Goal: Communication & Community: Answer question/provide support

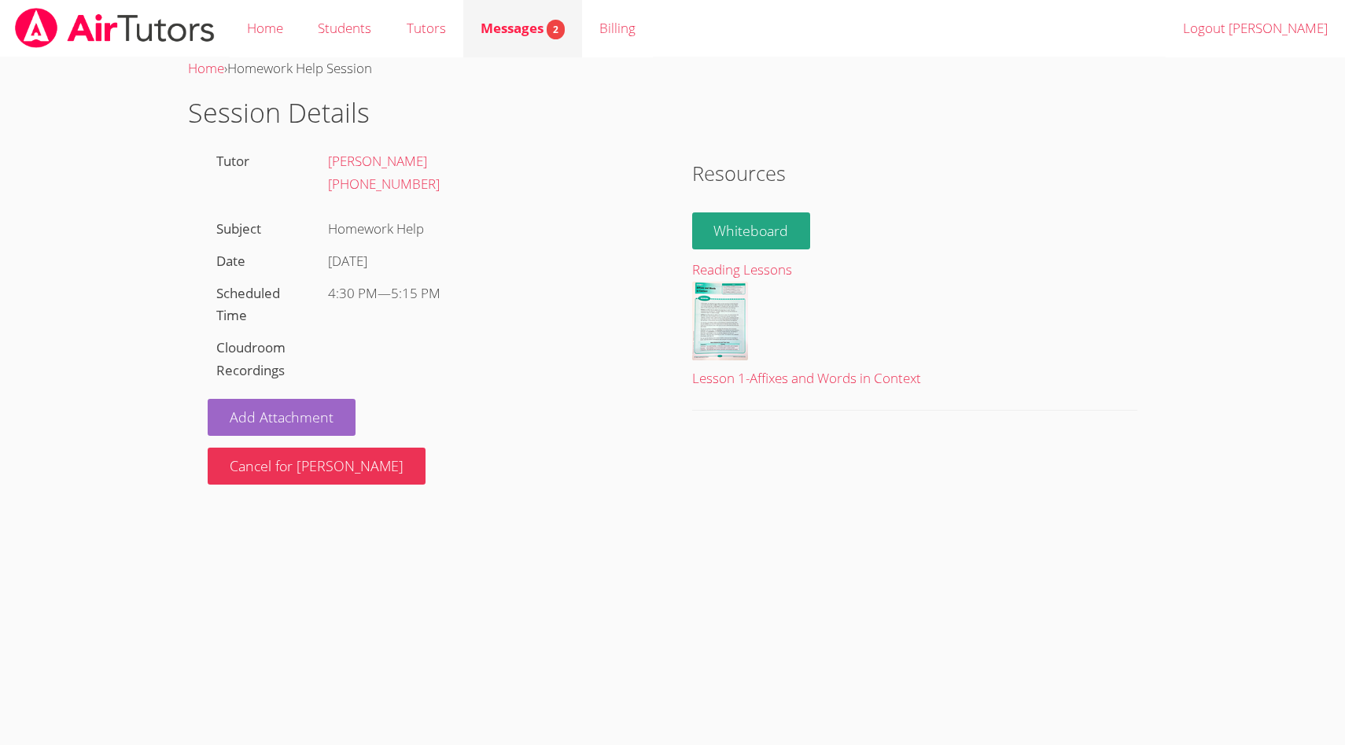
click at [503, 35] on span "Messages 2" at bounding box center [523, 28] width 84 height 18
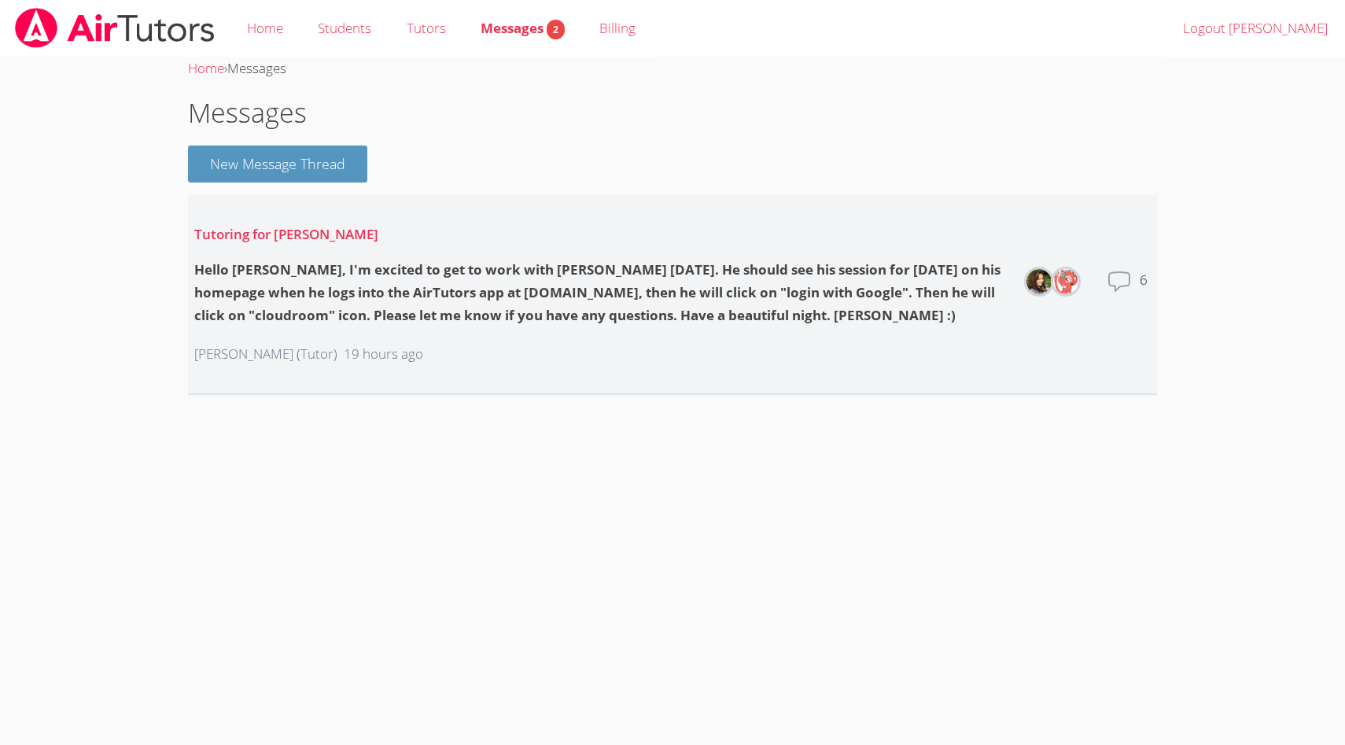
click at [1126, 280] on icon at bounding box center [1119, 281] width 25 height 25
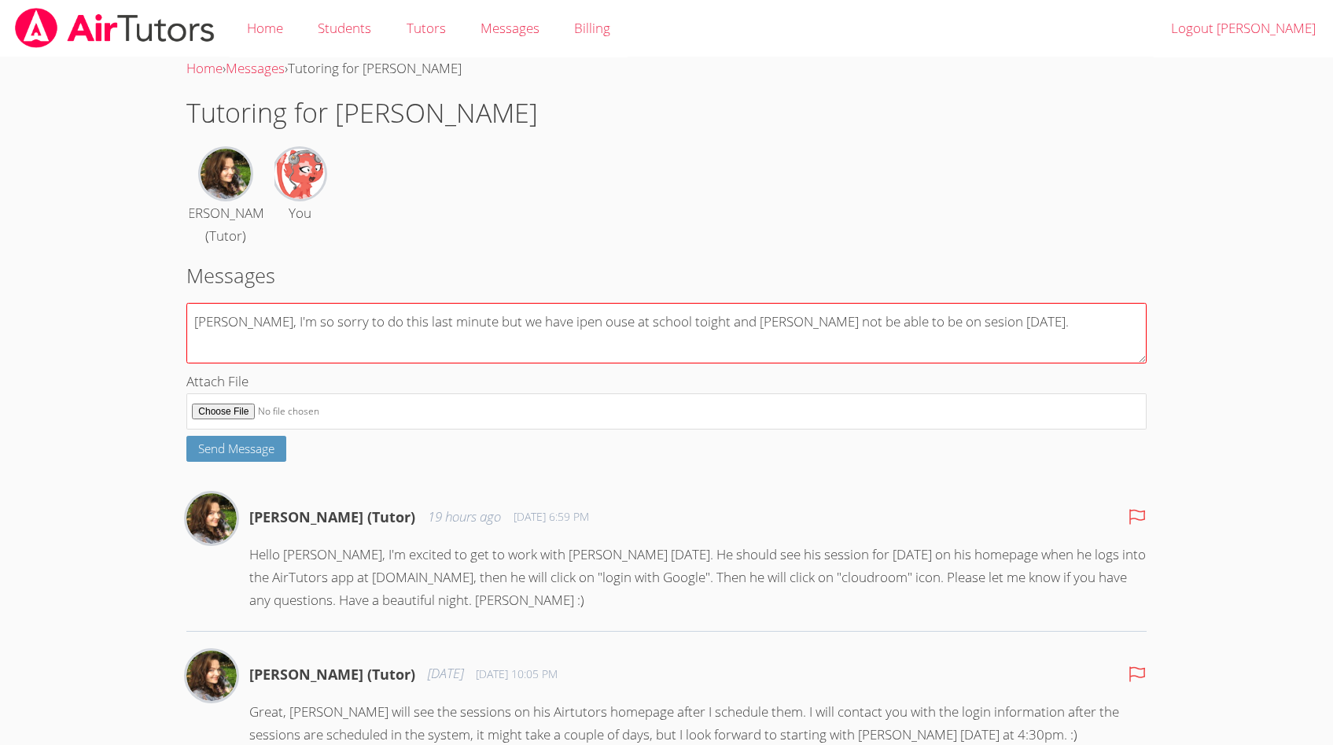
click at [914, 317] on textarea "Diana, I'm so sorry to do this last minute but we have ipen ouse at school toig…" at bounding box center [665, 333] width 959 height 61
drag, startPoint x: 514, startPoint y: 323, endPoint x: 670, endPoint y: 330, distance: 156.7
click at [670, 330] on textarea "Diana, I'm so sorry to do this last minute but we have ipen ouse at school toig…" at bounding box center [665, 333] width 959 height 61
click at [753, 318] on textarea "Diana, I'm so sorry to do this last minute but we have back to school night tod…" at bounding box center [665, 333] width 959 height 61
click at [1010, 334] on textarea "Diana, I'm so sorry to do this last minute but we have back to school night tod…" at bounding box center [665, 333] width 959 height 61
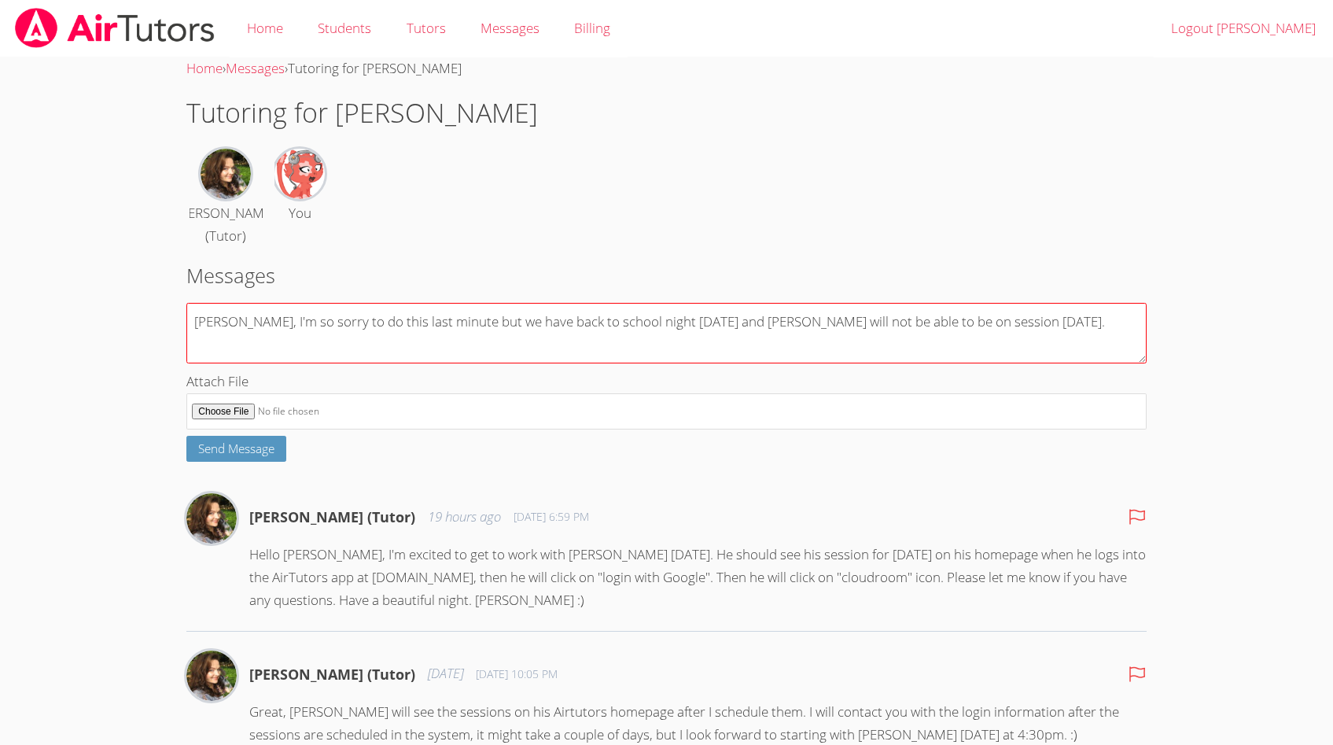
type textarea "Diana, I'm so sorry to do this last minute but we have back to school night tod…"
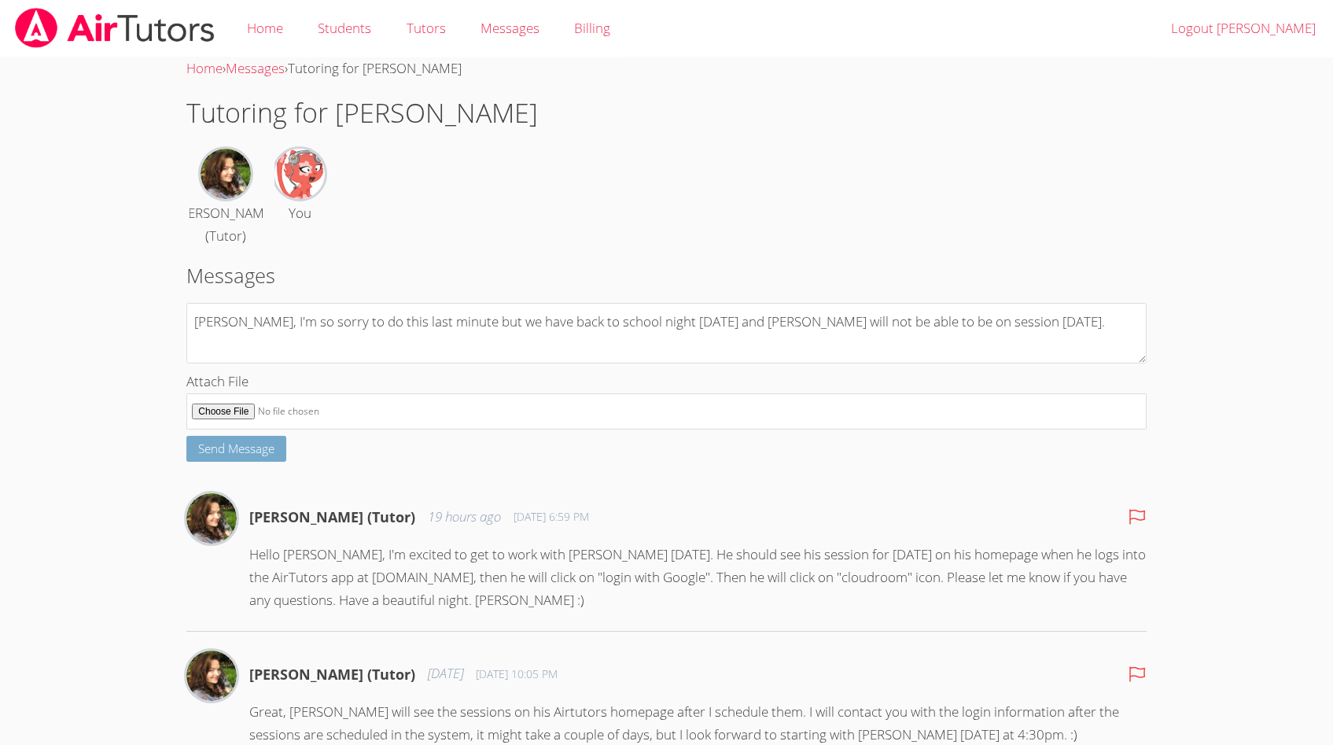
click at [201, 447] on span "Send Message" at bounding box center [236, 448] width 76 height 16
